Goal: Check status: Check status

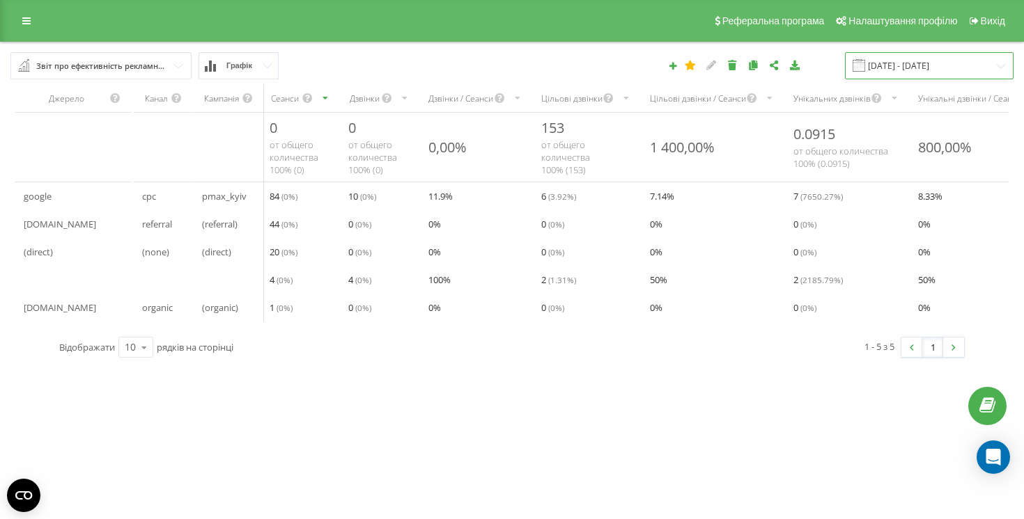
click at [885, 72] on input "[DATE] - [DATE]" at bounding box center [929, 65] width 169 height 27
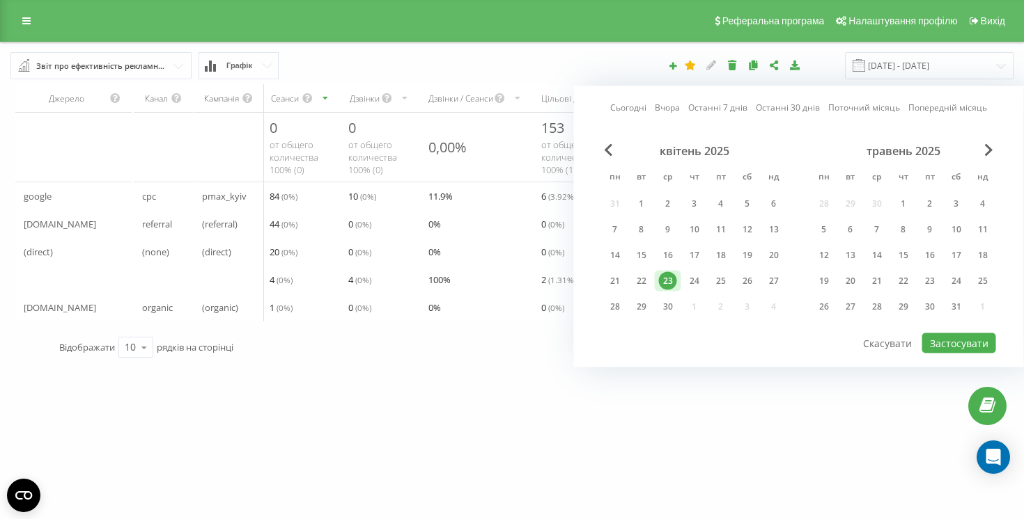
click at [661, 109] on link "Вчора" at bounding box center [667, 107] width 25 height 13
click at [952, 349] on button "Застосувати" at bounding box center [959, 344] width 74 height 20
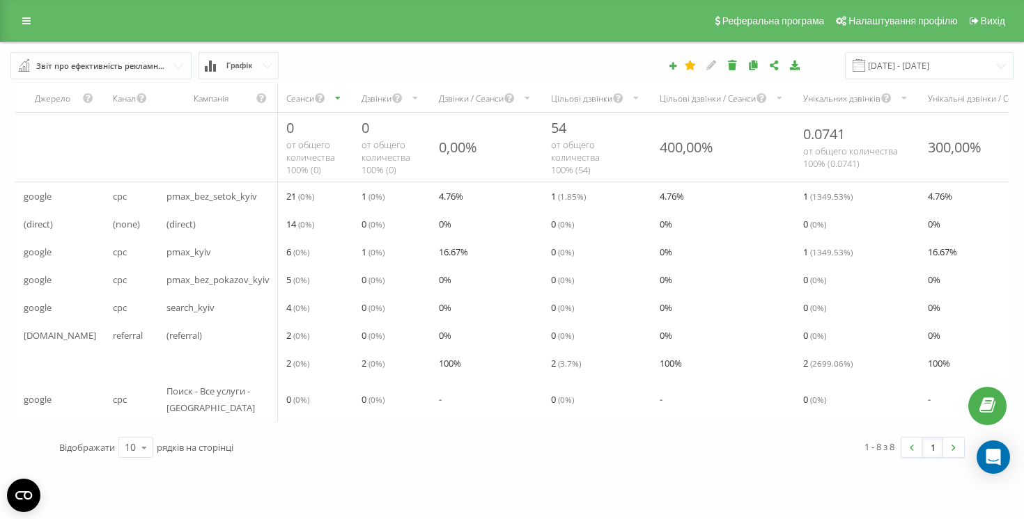
click at [865, 65] on span at bounding box center [858, 65] width 13 height 13
click at [892, 66] on input "[DATE] - [DATE]" at bounding box center [929, 65] width 169 height 27
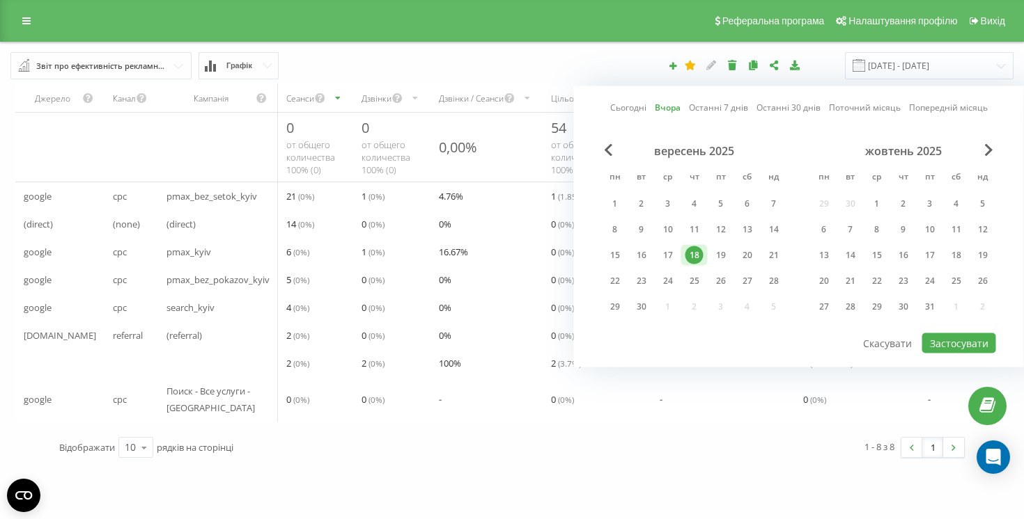
click at [623, 108] on link "Сьогодні" at bounding box center [628, 107] width 36 height 13
click at [932, 334] on button "Застосувати" at bounding box center [959, 344] width 74 height 20
type input "[DATE] - [DATE]"
